Goal: Navigation & Orientation: Understand site structure

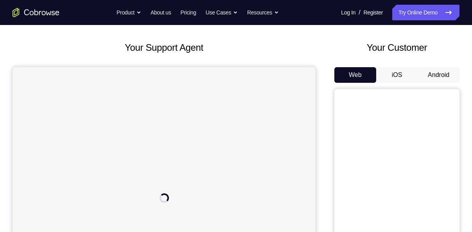
click at [444, 74] on button "Android" at bounding box center [439, 75] width 42 height 16
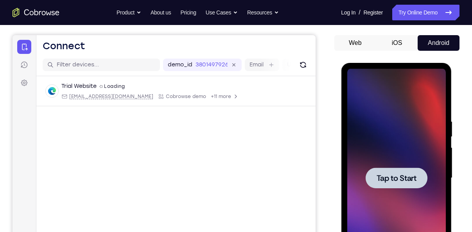
click at [392, 168] on div at bounding box center [396, 178] width 62 height 21
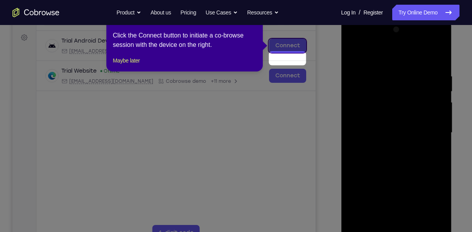
scroll to position [99, 0]
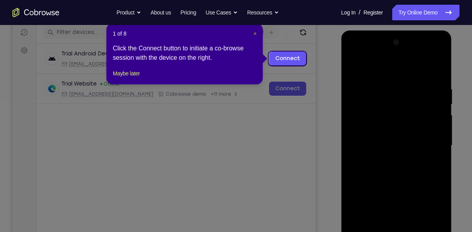
click at [253, 34] on span "×" at bounding box center [254, 34] width 3 height 6
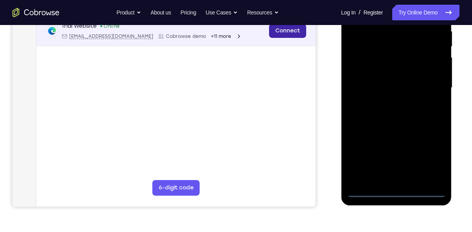
scroll to position [157, 0]
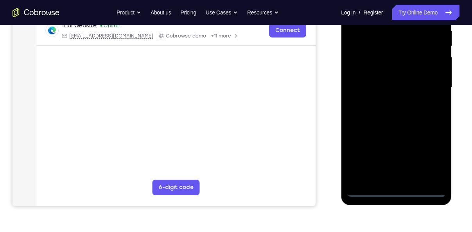
click at [396, 191] on div at bounding box center [396, 87] width 99 height 219
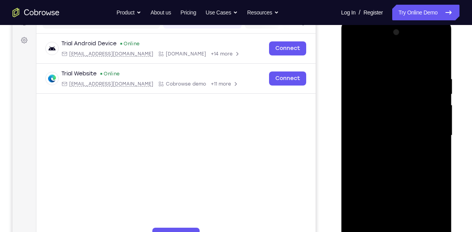
scroll to position [107, 0]
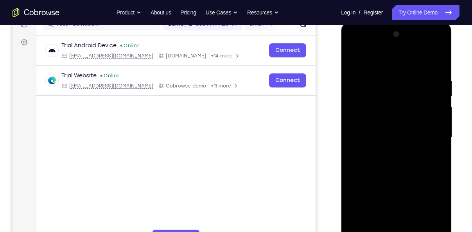
click at [428, 203] on div at bounding box center [396, 137] width 99 height 219
click at [388, 64] on div at bounding box center [396, 137] width 99 height 219
click at [427, 131] on div at bounding box center [396, 137] width 99 height 219
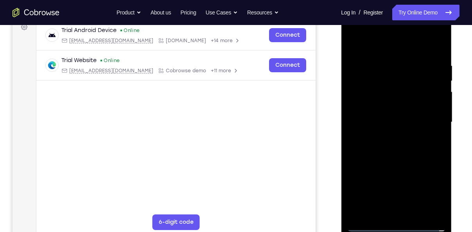
scroll to position [123, 0]
click at [386, 212] on div at bounding box center [396, 122] width 99 height 219
click at [370, 223] on div at bounding box center [396, 122] width 99 height 219
click at [405, 213] on div at bounding box center [396, 122] width 99 height 219
click at [377, 111] on div at bounding box center [396, 122] width 99 height 219
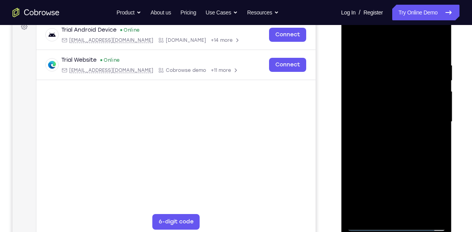
click at [372, 103] on div at bounding box center [396, 122] width 99 height 219
click at [390, 123] on div at bounding box center [396, 122] width 99 height 219
click at [390, 150] on div at bounding box center [396, 122] width 99 height 219
click at [388, 144] on div at bounding box center [396, 122] width 99 height 219
click at [391, 144] on div at bounding box center [396, 122] width 99 height 219
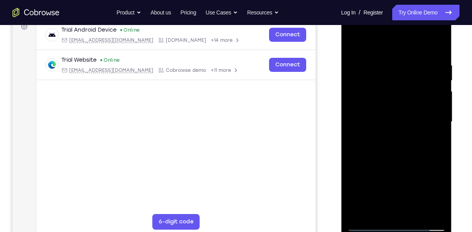
click at [391, 158] on div at bounding box center [396, 122] width 99 height 219
click at [373, 80] on div at bounding box center [396, 122] width 99 height 219
click at [372, 103] on div at bounding box center [396, 122] width 99 height 219
click at [372, 88] on div at bounding box center [396, 122] width 99 height 219
click at [397, 88] on div at bounding box center [396, 122] width 99 height 219
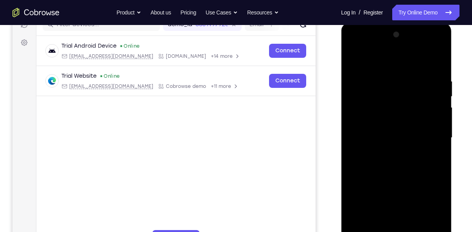
scroll to position [106, 0]
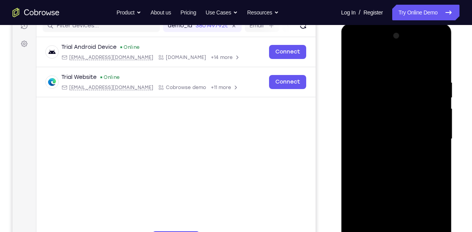
click at [439, 68] on div at bounding box center [396, 139] width 99 height 219
click at [439, 56] on div at bounding box center [396, 139] width 99 height 219
click at [353, 57] on div at bounding box center [396, 139] width 99 height 219
drag, startPoint x: 386, startPoint y: 109, endPoint x: 390, endPoint y: 68, distance: 42.0
click at [390, 68] on div at bounding box center [396, 139] width 99 height 219
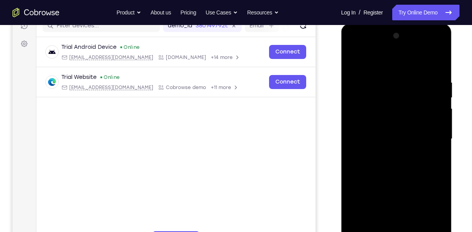
click at [416, 229] on div at bounding box center [396, 139] width 99 height 219
click at [407, 180] on div at bounding box center [396, 139] width 99 height 219
click at [389, 142] on div at bounding box center [396, 139] width 99 height 219
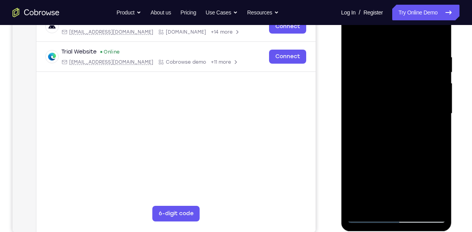
scroll to position [131, 0]
click at [397, 201] on div at bounding box center [396, 113] width 99 height 219
click at [376, 202] on div at bounding box center [396, 113] width 99 height 219
click at [436, 160] on div at bounding box center [396, 113] width 99 height 219
click at [434, 127] on div at bounding box center [396, 113] width 99 height 219
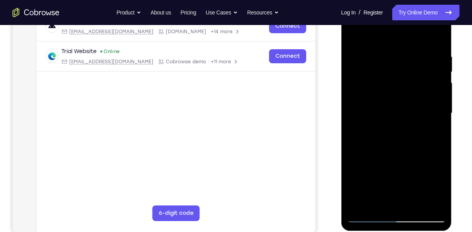
click at [351, 34] on div at bounding box center [396, 113] width 99 height 219
click at [398, 135] on div at bounding box center [396, 113] width 99 height 219
click at [434, 200] on div at bounding box center [396, 113] width 99 height 219
click at [352, 34] on div at bounding box center [396, 113] width 99 height 219
click at [354, 32] on div at bounding box center [396, 113] width 99 height 219
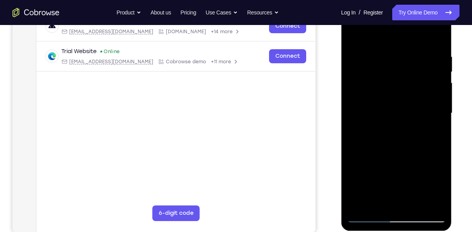
drag, startPoint x: 379, startPoint y: 68, endPoint x: 383, endPoint y: 180, distance: 111.9
click at [383, 180] on div at bounding box center [396, 113] width 99 height 219
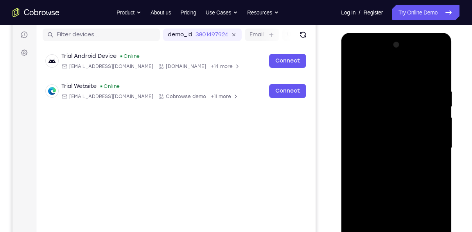
scroll to position [97, 0]
click at [384, 88] on div at bounding box center [396, 147] width 99 height 219
click at [434, 159] on div at bounding box center [396, 147] width 99 height 219
click at [440, 174] on div at bounding box center [396, 147] width 99 height 219
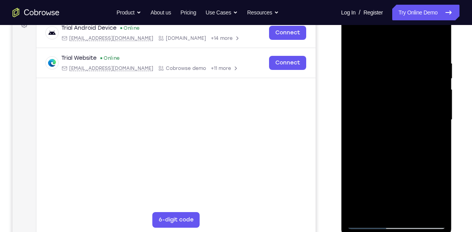
click at [439, 162] on div at bounding box center [396, 120] width 99 height 219
click at [443, 144] on div at bounding box center [396, 120] width 99 height 219
drag, startPoint x: 434, startPoint y: 45, endPoint x: 442, endPoint y: 61, distance: 17.7
click at [442, 61] on div at bounding box center [396, 120] width 99 height 219
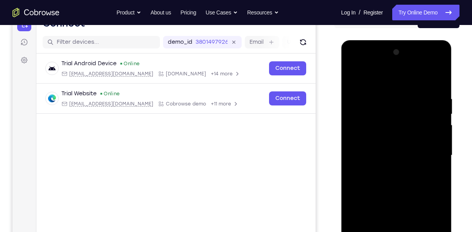
scroll to position [86, 0]
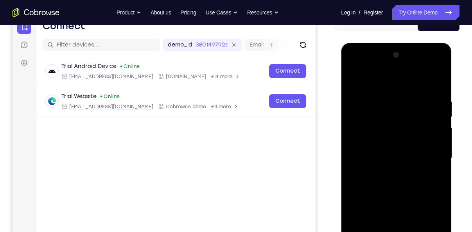
click at [436, 81] on div at bounding box center [396, 158] width 99 height 219
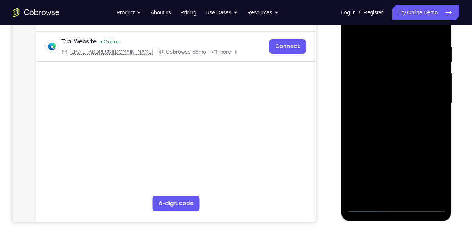
scroll to position [142, 0]
click at [416, 194] on div at bounding box center [396, 103] width 99 height 219
drag, startPoint x: 376, startPoint y: 108, endPoint x: 380, endPoint y: 185, distance: 77.9
click at [380, 185] on div at bounding box center [396, 103] width 99 height 219
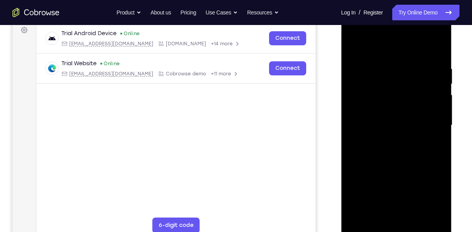
scroll to position [117, 0]
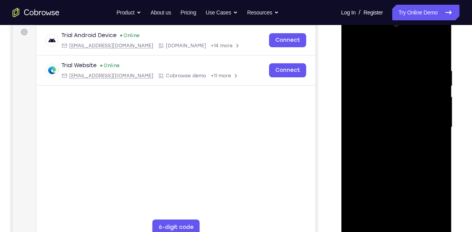
click at [354, 43] on div at bounding box center [396, 127] width 99 height 219
click at [354, 48] on div at bounding box center [396, 127] width 99 height 219
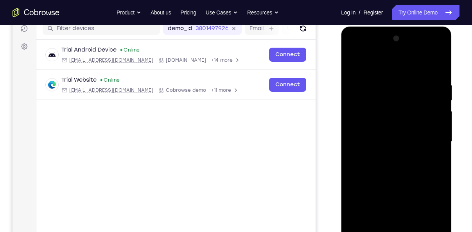
scroll to position [102, 0]
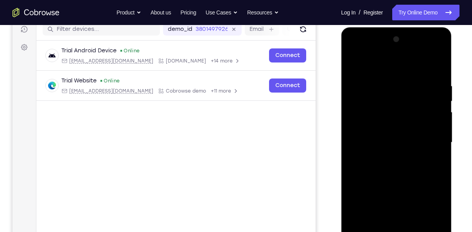
drag, startPoint x: 387, startPoint y: 138, endPoint x: 384, endPoint y: 50, distance: 88.0
click at [384, 50] on div at bounding box center [396, 142] width 99 height 219
drag, startPoint x: 386, startPoint y: 154, endPoint x: 391, endPoint y: 79, distance: 75.2
click at [391, 79] on div at bounding box center [396, 142] width 99 height 219
drag, startPoint x: 392, startPoint y: 164, endPoint x: 383, endPoint y: 86, distance: 78.3
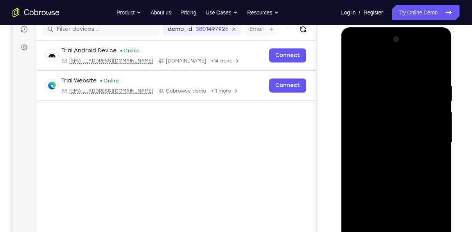
click at [383, 86] on div at bounding box center [396, 142] width 99 height 219
drag, startPoint x: 400, startPoint y: 183, endPoint x: 397, endPoint y: 119, distance: 63.8
click at [397, 119] on div at bounding box center [396, 142] width 99 height 219
drag, startPoint x: 393, startPoint y: 174, endPoint x: 390, endPoint y: 77, distance: 97.0
click at [390, 77] on div at bounding box center [396, 142] width 99 height 219
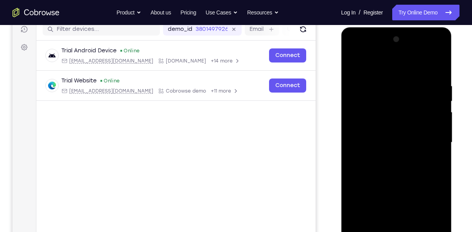
drag, startPoint x: 394, startPoint y: 166, endPoint x: 390, endPoint y: 89, distance: 77.1
click at [390, 89] on div at bounding box center [396, 142] width 99 height 219
drag, startPoint x: 394, startPoint y: 170, endPoint x: 387, endPoint y: 118, distance: 52.5
click at [387, 118] on div at bounding box center [396, 142] width 99 height 219
drag, startPoint x: 398, startPoint y: 170, endPoint x: 391, endPoint y: 93, distance: 77.0
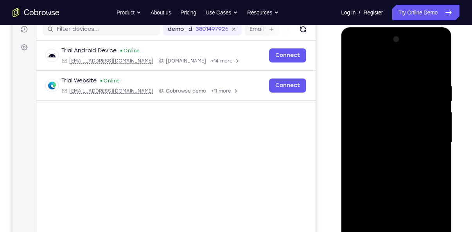
click at [391, 93] on div at bounding box center [396, 142] width 99 height 219
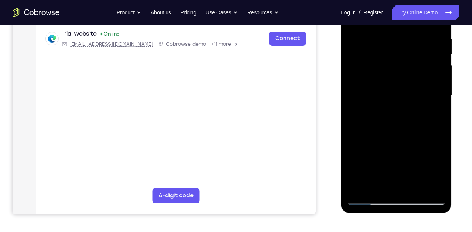
scroll to position [94, 0]
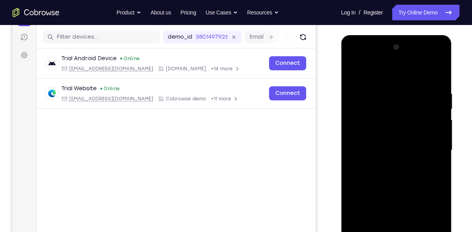
drag, startPoint x: 386, startPoint y: 167, endPoint x: 380, endPoint y: 90, distance: 76.8
click at [380, 90] on div at bounding box center [396, 150] width 99 height 219
drag, startPoint x: 390, startPoint y: 200, endPoint x: 379, endPoint y: 138, distance: 62.4
click at [379, 138] on div at bounding box center [396, 150] width 99 height 219
drag, startPoint x: 386, startPoint y: 179, endPoint x: 377, endPoint y: 100, distance: 79.8
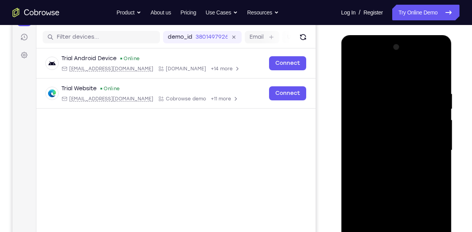
click at [377, 100] on div at bounding box center [396, 150] width 99 height 219
drag, startPoint x: 401, startPoint y: 176, endPoint x: 390, endPoint y: 65, distance: 111.6
click at [390, 65] on div at bounding box center [396, 150] width 99 height 219
drag, startPoint x: 399, startPoint y: 183, endPoint x: 391, endPoint y: 102, distance: 80.9
click at [391, 102] on div at bounding box center [396, 150] width 99 height 219
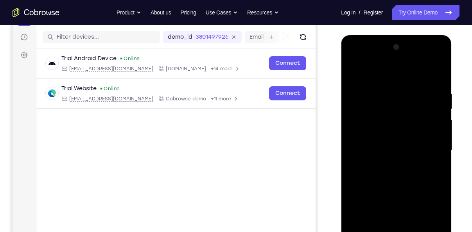
drag, startPoint x: 389, startPoint y: 183, endPoint x: 383, endPoint y: 111, distance: 72.2
click at [383, 111] on div at bounding box center [396, 150] width 99 height 219
drag, startPoint x: 391, startPoint y: 205, endPoint x: 383, endPoint y: 109, distance: 96.6
click at [383, 112] on div at bounding box center [396, 150] width 99 height 219
drag, startPoint x: 391, startPoint y: 186, endPoint x: 380, endPoint y: 71, distance: 115.4
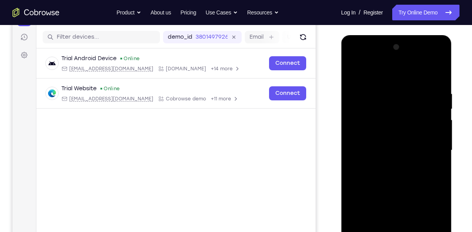
click at [380, 71] on div at bounding box center [396, 150] width 99 height 219
drag, startPoint x: 392, startPoint y: 172, endPoint x: 390, endPoint y: 106, distance: 65.7
click at [390, 106] on div at bounding box center [396, 150] width 99 height 219
drag, startPoint x: 394, startPoint y: 190, endPoint x: 387, endPoint y: 106, distance: 83.6
click at [387, 106] on div at bounding box center [396, 150] width 99 height 219
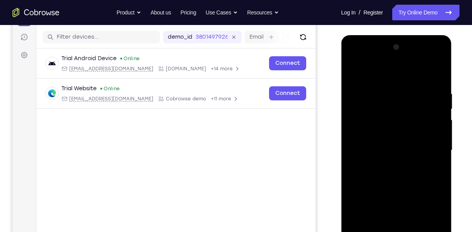
drag, startPoint x: 389, startPoint y: 192, endPoint x: 384, endPoint y: 74, distance: 118.2
click at [384, 74] on div at bounding box center [396, 150] width 99 height 219
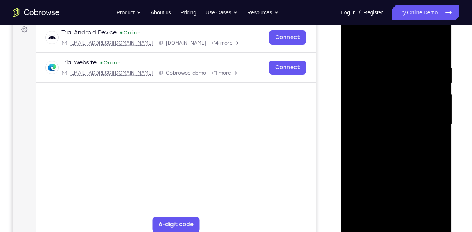
scroll to position [119, 0]
drag, startPoint x: 389, startPoint y: 165, endPoint x: 380, endPoint y: 71, distance: 95.1
click at [380, 71] on div at bounding box center [396, 125] width 99 height 219
drag, startPoint x: 392, startPoint y: 165, endPoint x: 381, endPoint y: 72, distance: 93.8
click at [381, 72] on div at bounding box center [396, 125] width 99 height 219
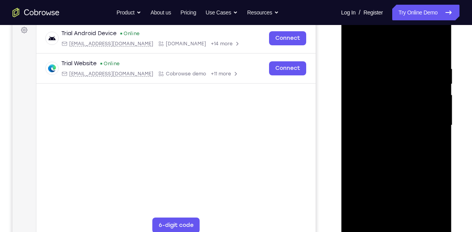
drag, startPoint x: 393, startPoint y: 160, endPoint x: 386, endPoint y: 117, distance: 43.2
click at [386, 117] on div at bounding box center [396, 125] width 99 height 219
click at [416, 217] on div at bounding box center [396, 125] width 99 height 219
click at [355, 50] on div at bounding box center [396, 125] width 99 height 219
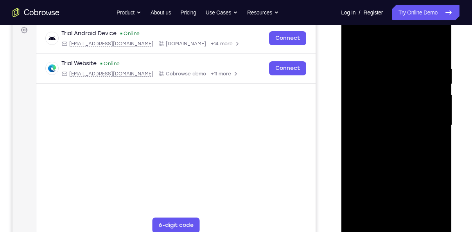
click at [382, 129] on div at bounding box center [396, 125] width 99 height 219
click at [388, 212] on div at bounding box center [396, 125] width 99 height 219
click at [434, 143] on div at bounding box center [396, 125] width 99 height 219
click at [434, 142] on div at bounding box center [396, 125] width 99 height 219
click at [387, 144] on div at bounding box center [396, 125] width 99 height 219
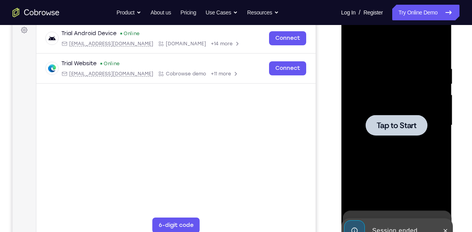
scroll to position [120, 0]
